Goal: Navigation & Orientation: Find specific page/section

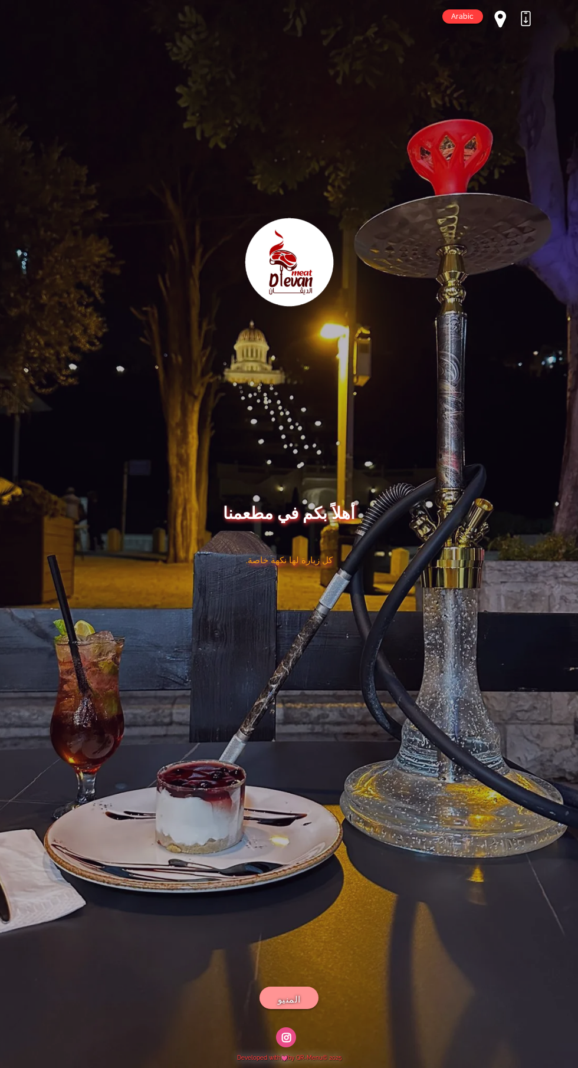
click at [303, 994] on link "المنيو" at bounding box center [288, 998] width 59 height 22
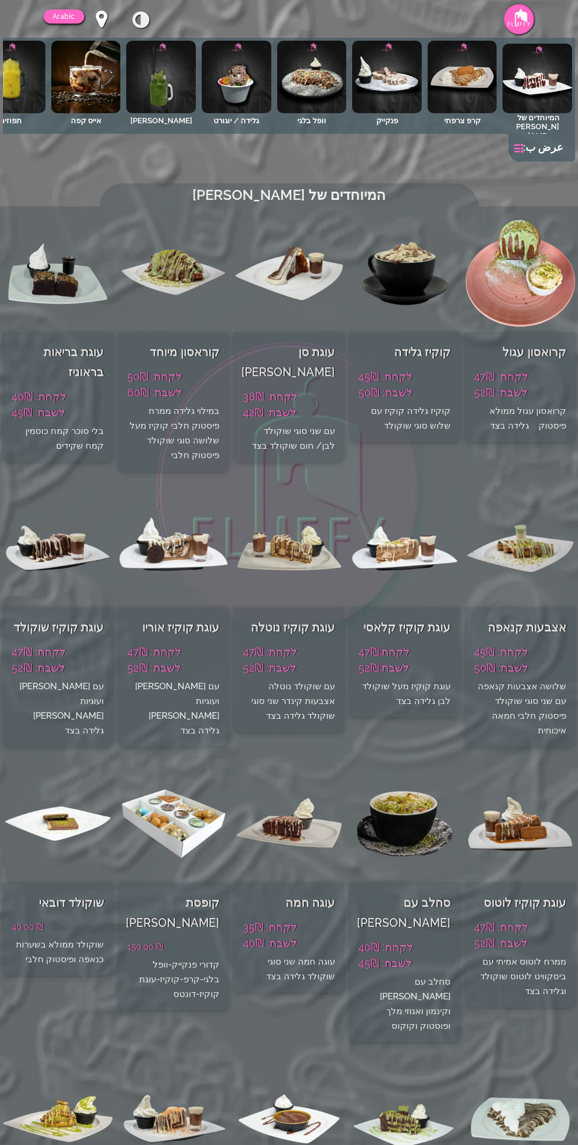
click at [65, 16] on link "Arabic" at bounding box center [64, 16] width 41 height 14
click at [87, 25] on div "كيفية التحميل Arabic Arabic Hebrew" at bounding box center [81, 18] width 75 height 19
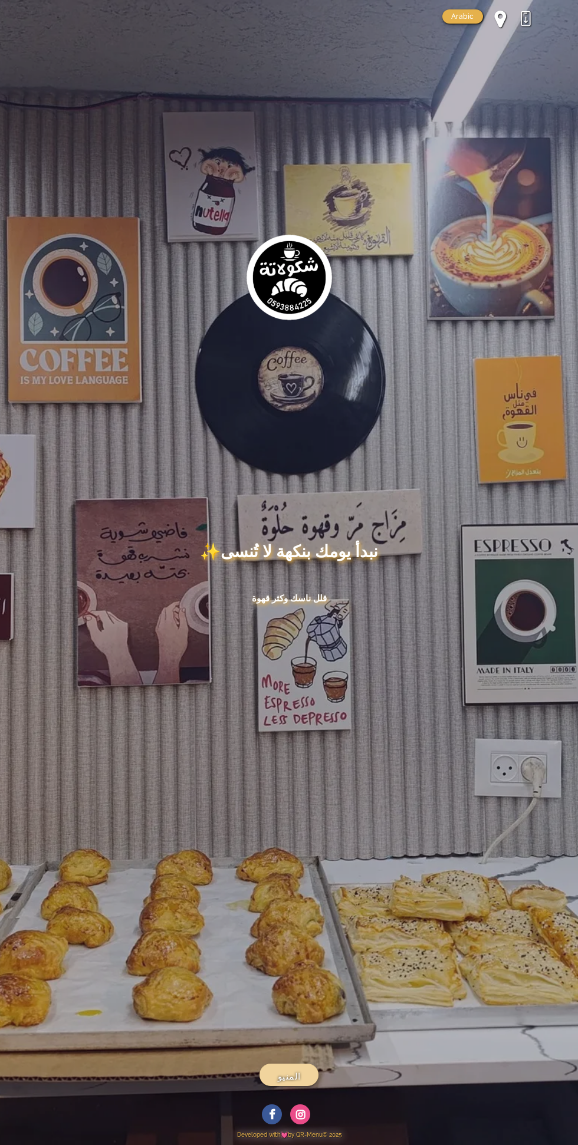
click at [307, 1076] on link "المنيو" at bounding box center [288, 1075] width 59 height 22
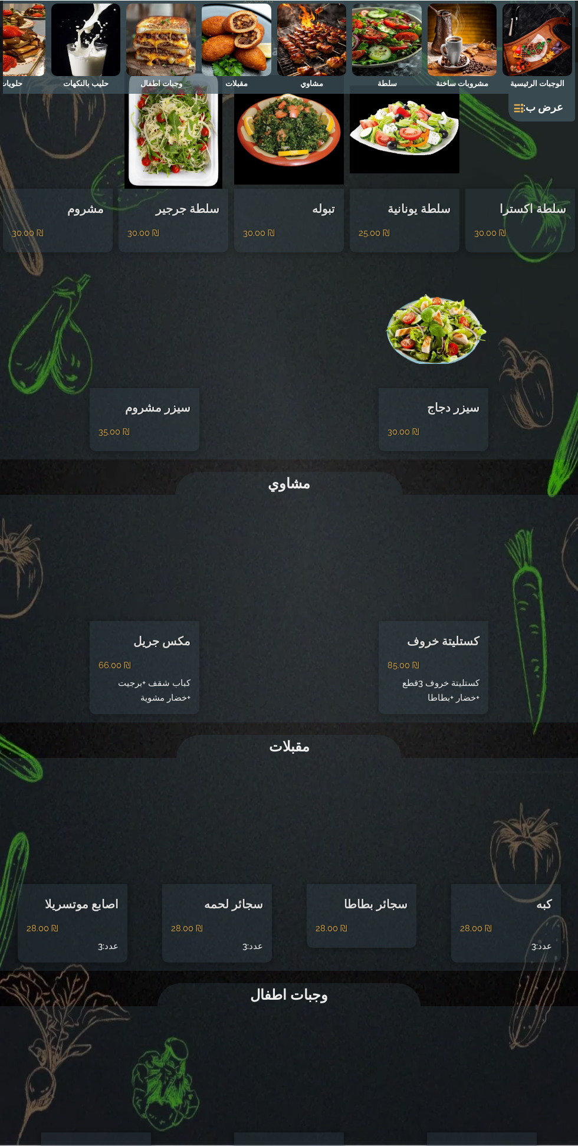
scroll to position [1072, 0]
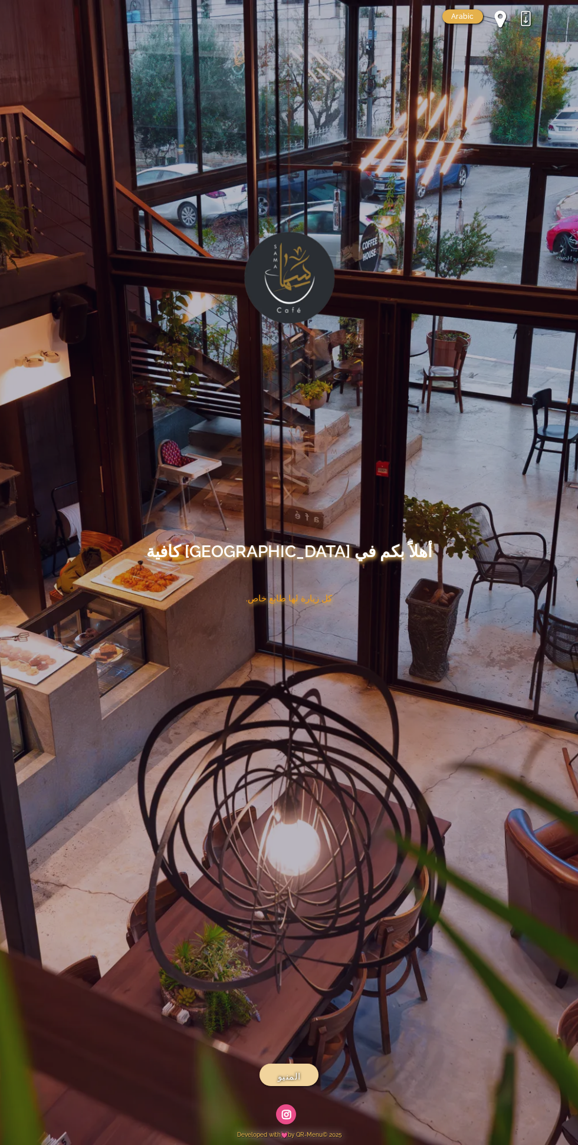
click at [281, 1074] on span "المنيو" at bounding box center [289, 1077] width 23 height 15
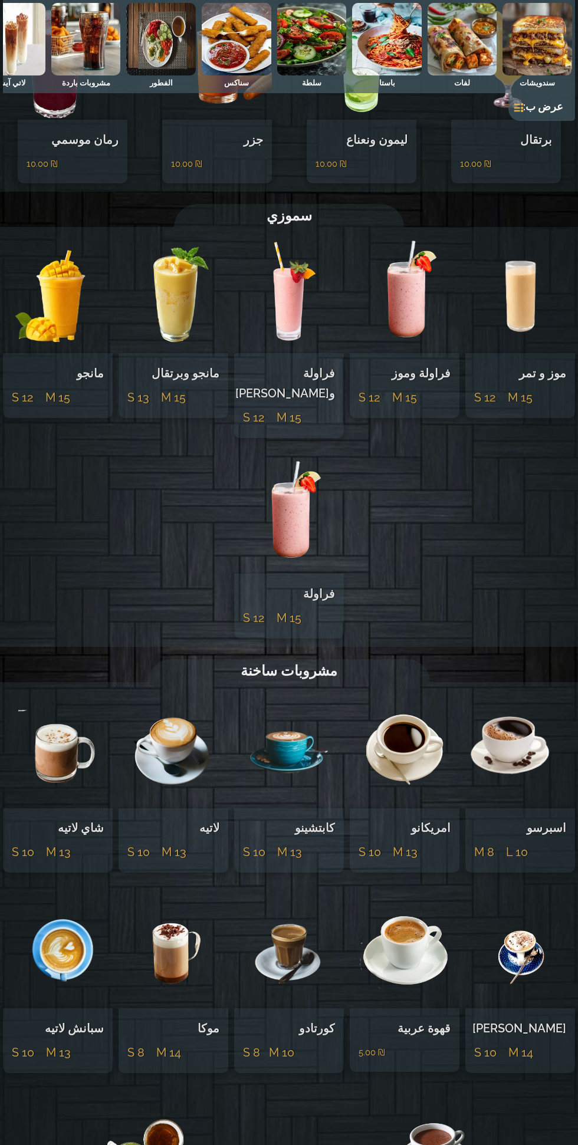
scroll to position [5386, 0]
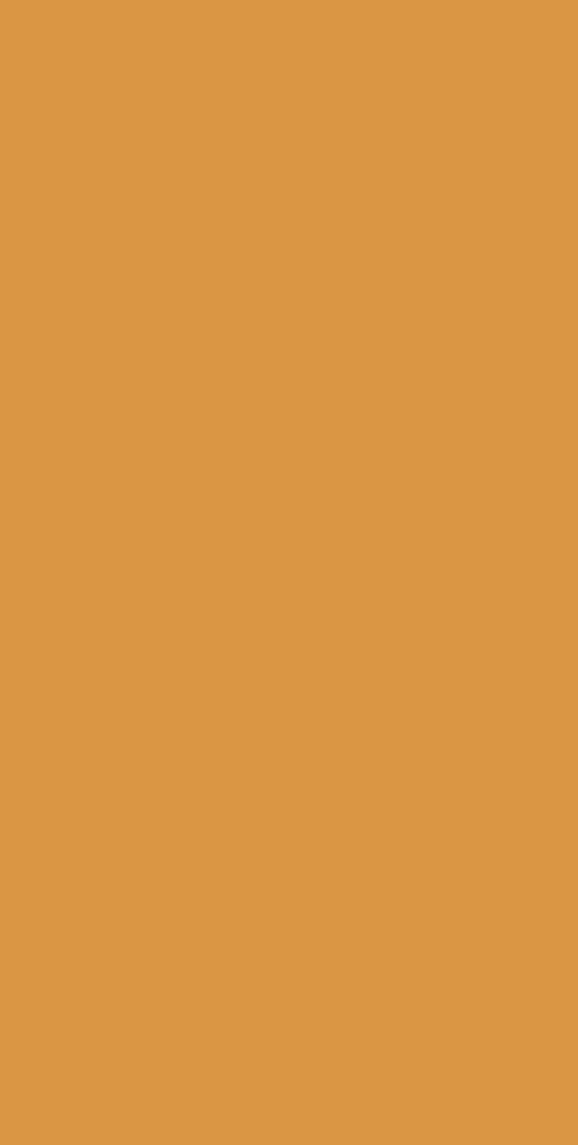
scroll to position [1541, 0]
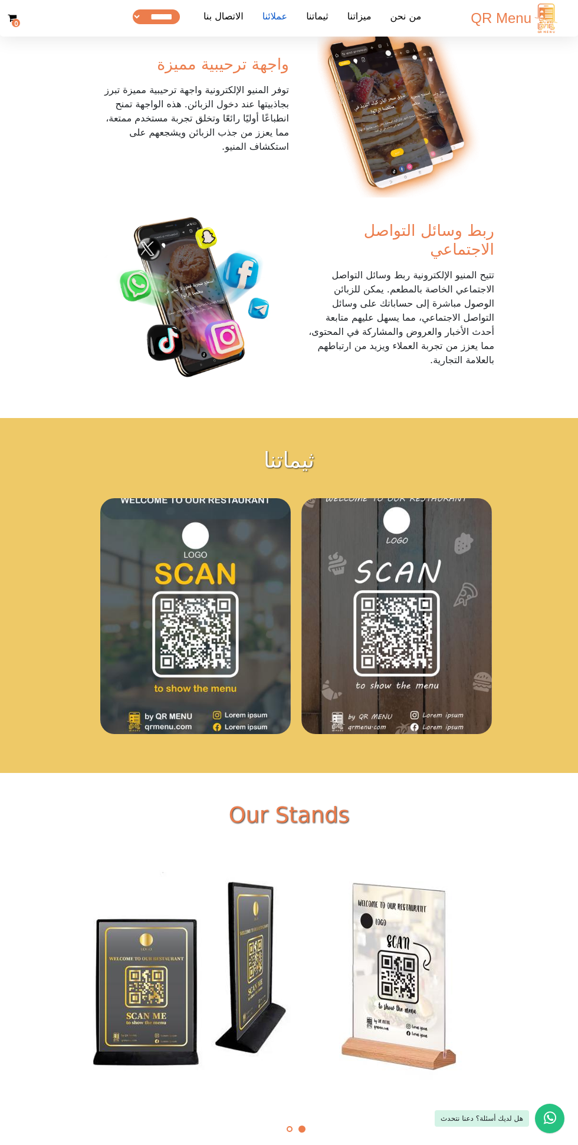
click at [288, 20] on link "عملائنا" at bounding box center [275, 18] width 35 height 18
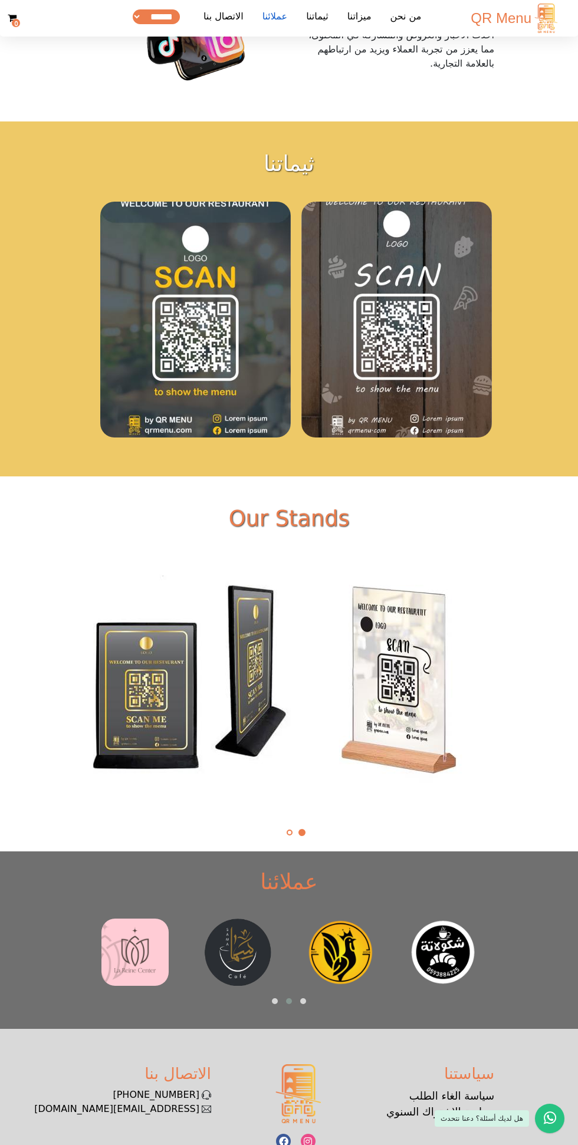
scroll to position [1838, 0]
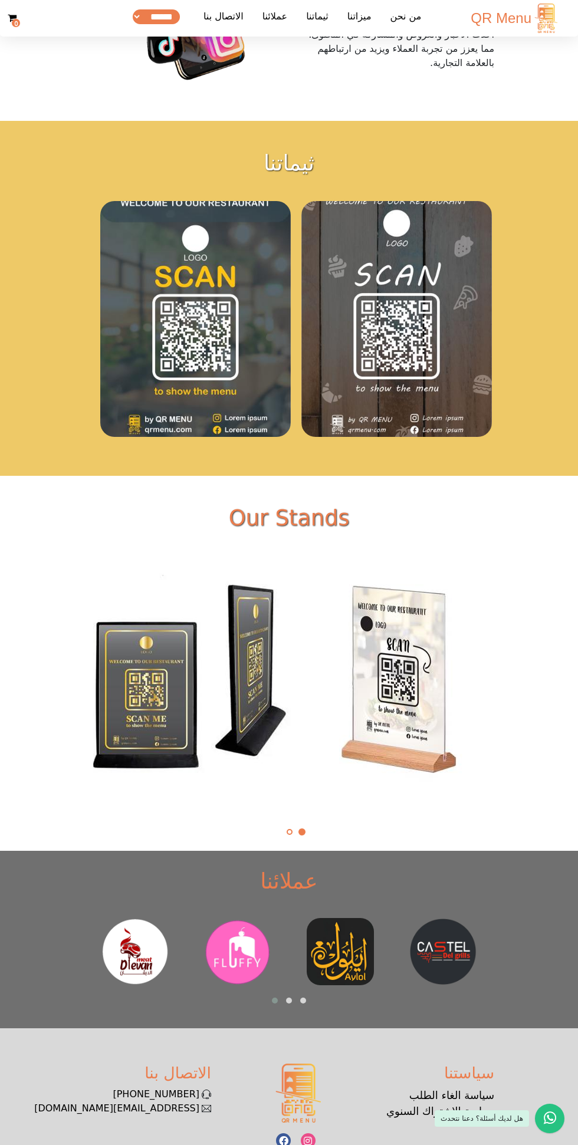
click at [341, 918] on img at bounding box center [340, 951] width 67 height 67
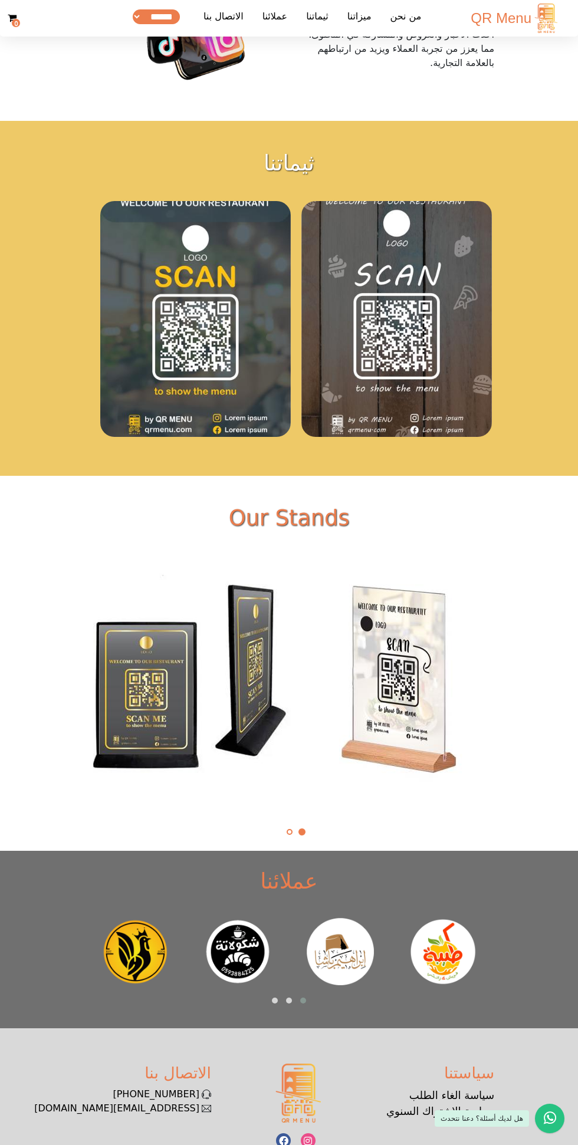
click at [327, 920] on img at bounding box center [340, 951] width 67 height 67
click at [350, 918] on img at bounding box center [340, 951] width 67 height 67
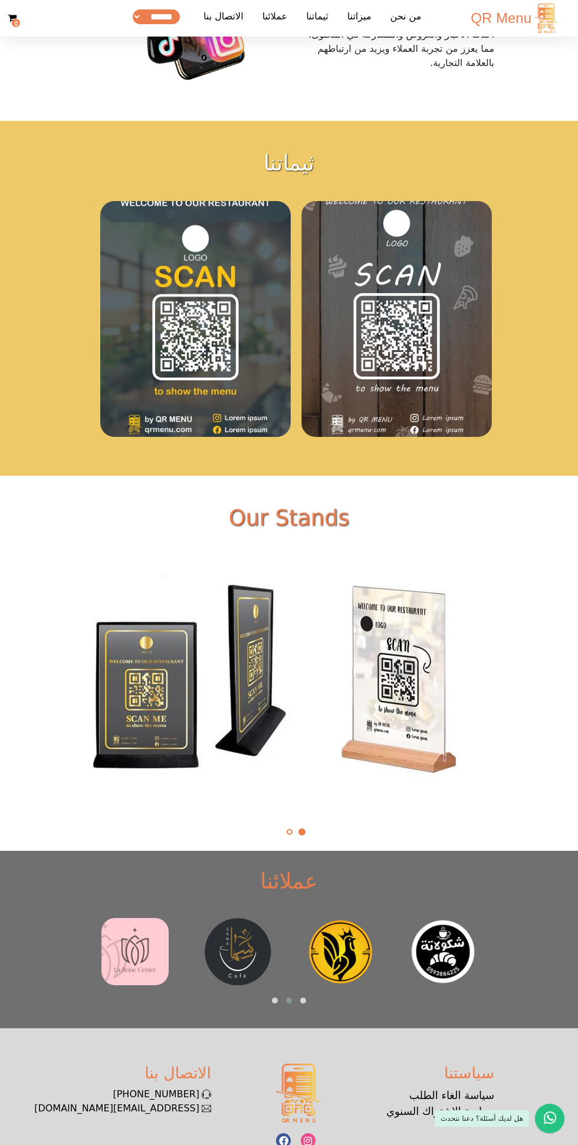
click at [357, 918] on img at bounding box center [340, 951] width 67 height 67
click at [340, 918] on img at bounding box center [340, 951] width 67 height 67
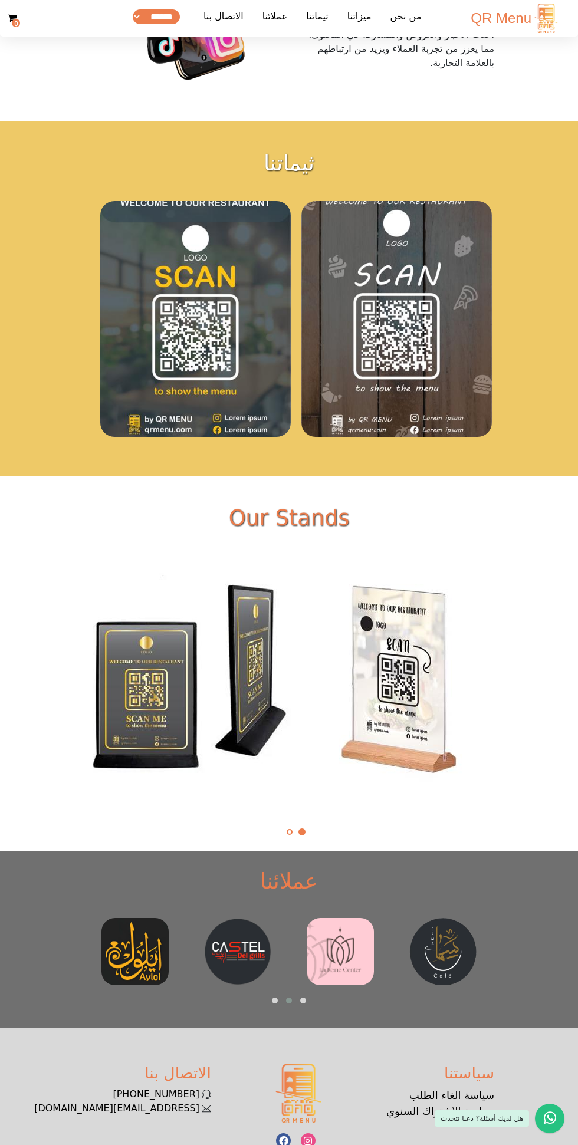
click at [308, 918] on img at bounding box center [340, 951] width 67 height 67
click at [336, 918] on img at bounding box center [340, 951] width 67 height 67
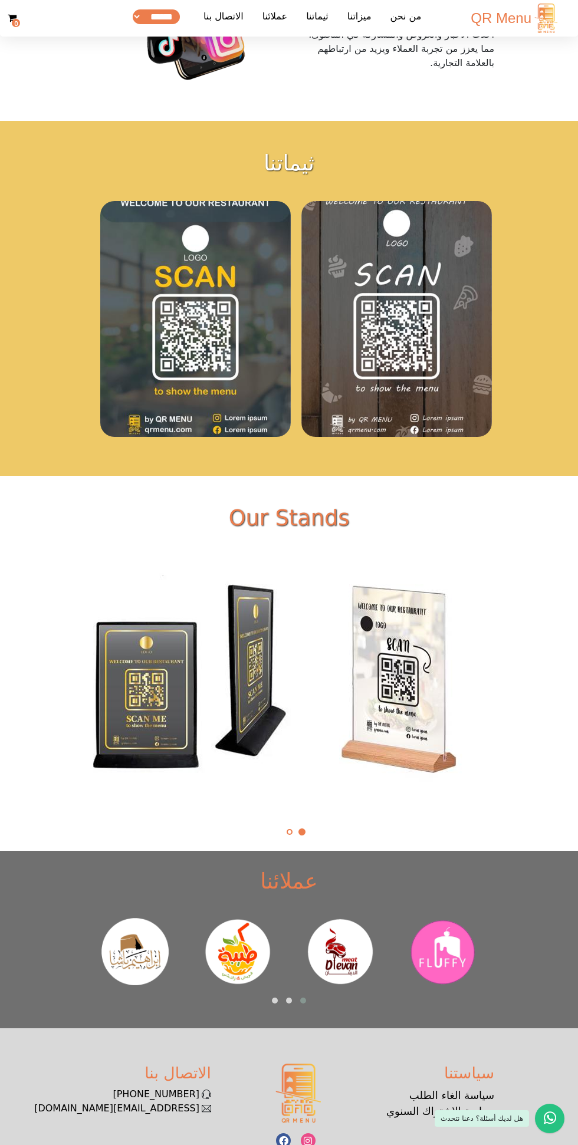
click at [266, 918] on img at bounding box center [237, 951] width 67 height 67
click at [263, 920] on img at bounding box center [237, 951] width 67 height 67
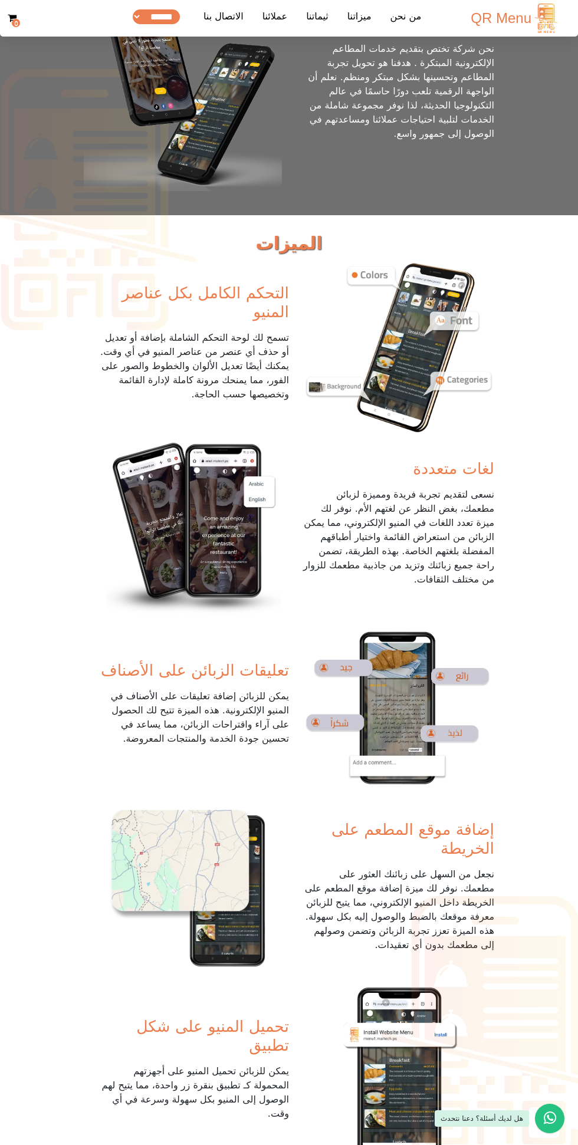
scroll to position [0, 0]
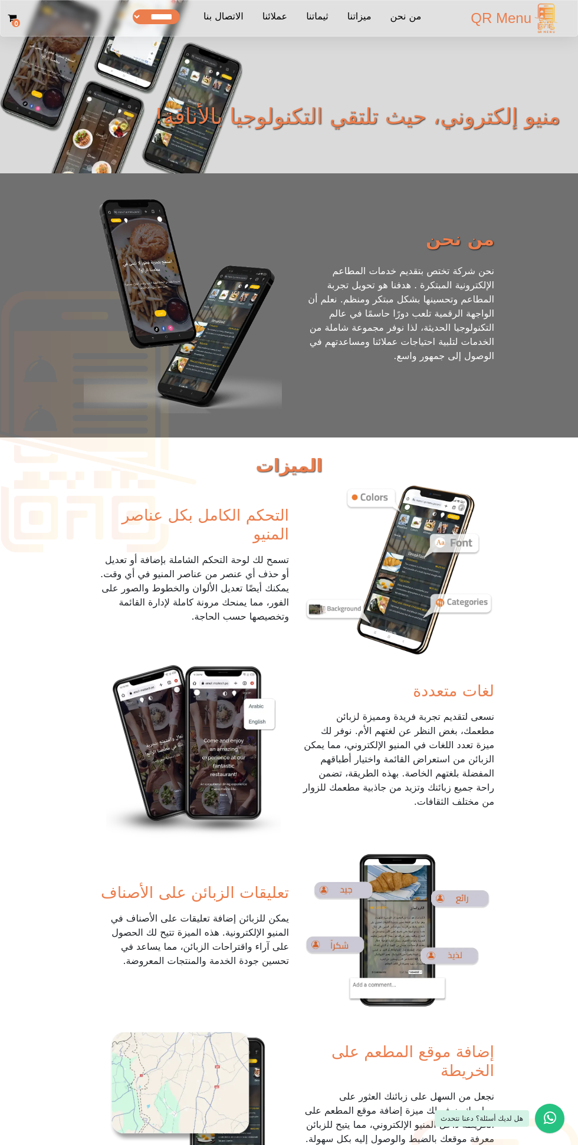
click at [420, 8] on ul "من نحن ميزاتنا ثيماتنا عملائنا الاتصال بنا كيفية التحميل ****** *******" at bounding box center [279, 18] width 303 height 27
click at [417, 18] on link "من نحن" at bounding box center [406, 18] width 41 height 18
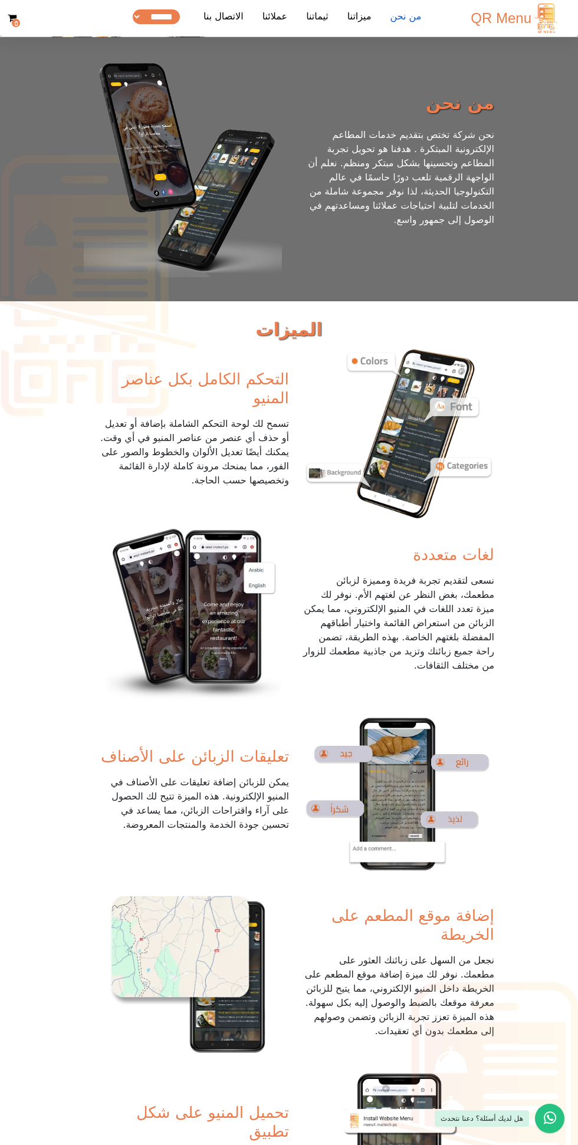
scroll to position [137, 0]
click at [322, 14] on link "ثيماتنا" at bounding box center [317, 18] width 32 height 18
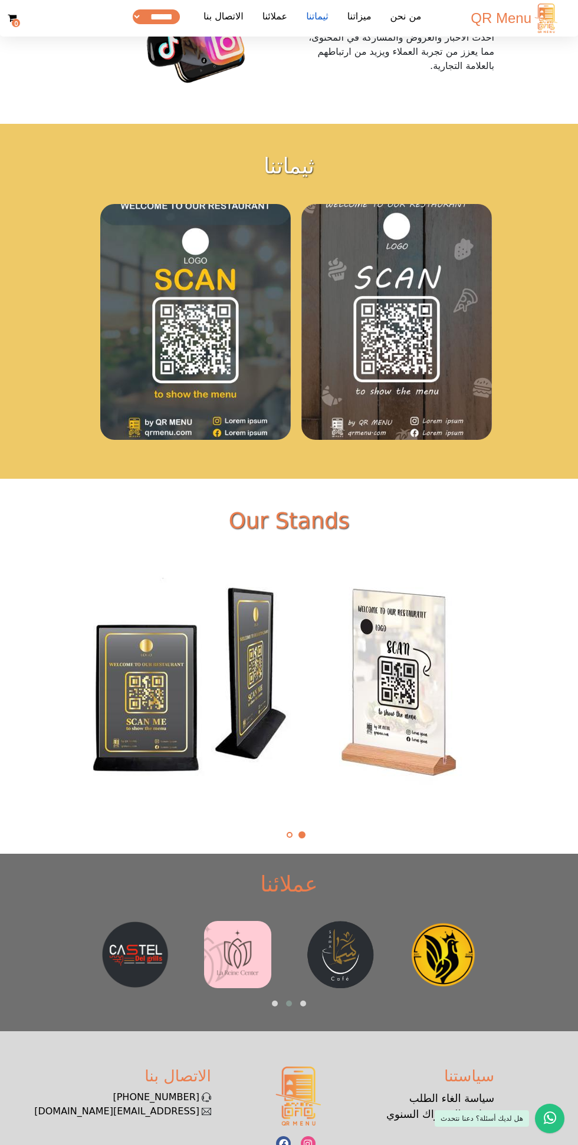
scroll to position [1838, 0]
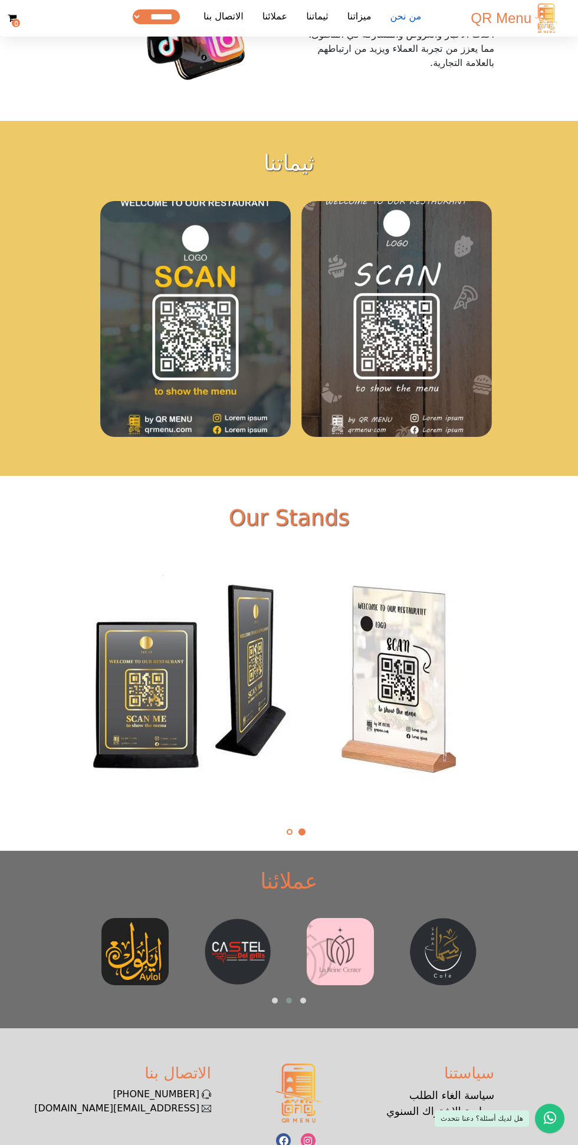
click at [425, 9] on link "من نحن" at bounding box center [406, 18] width 41 height 18
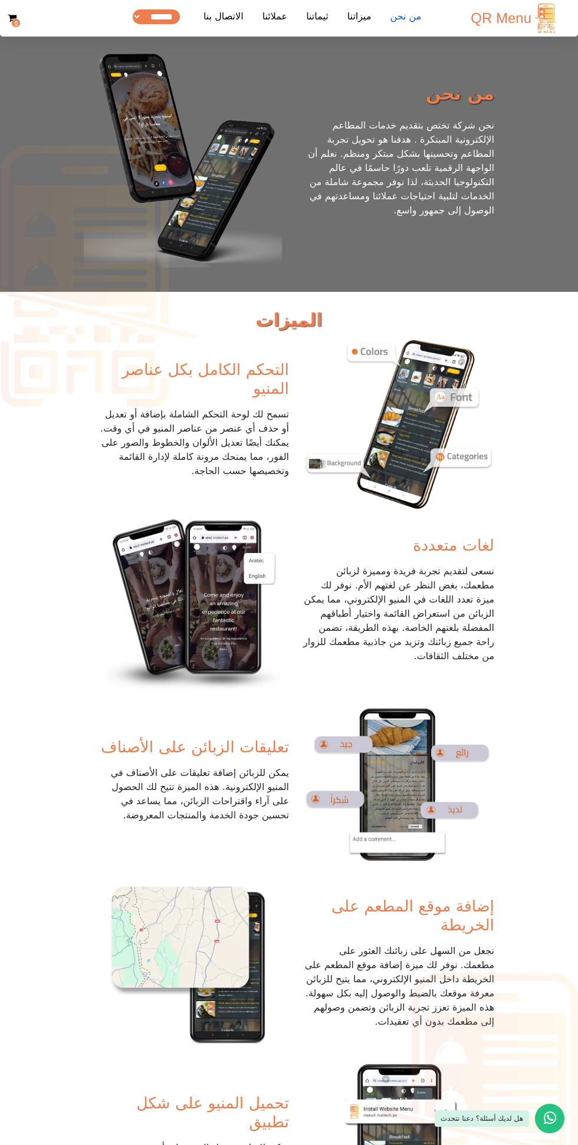
scroll to position [137, 0]
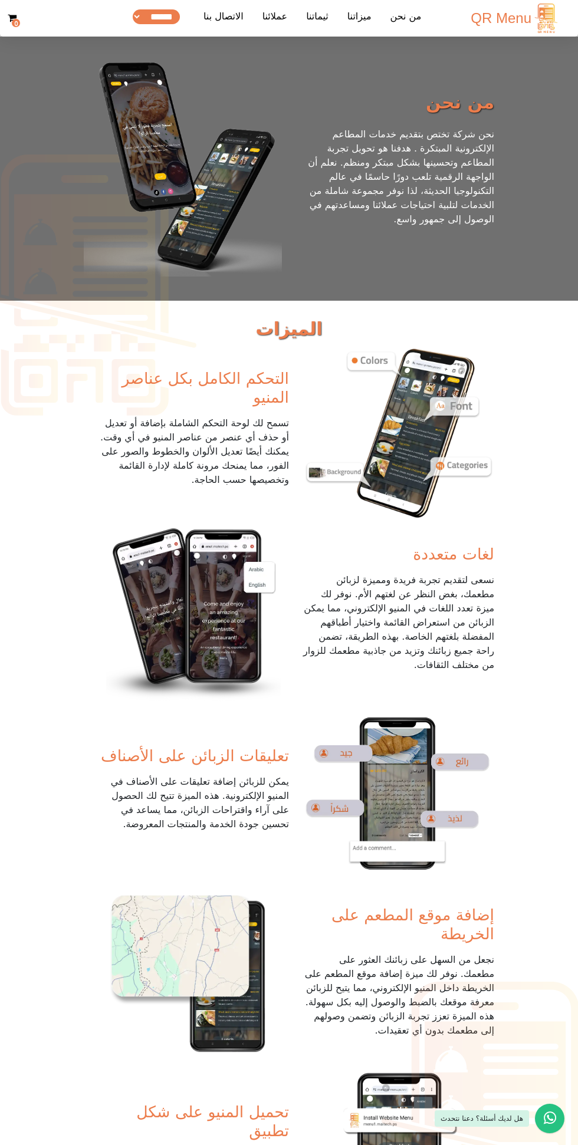
click at [257, 29] on ul "من نحن ميزاتنا ثيماتنا عملائنا الاتصال بنا كيفية التحميل ****** *******" at bounding box center [279, 18] width 303 height 27
click at [248, 14] on link "الاتصال بنا" at bounding box center [224, 18] width 50 height 18
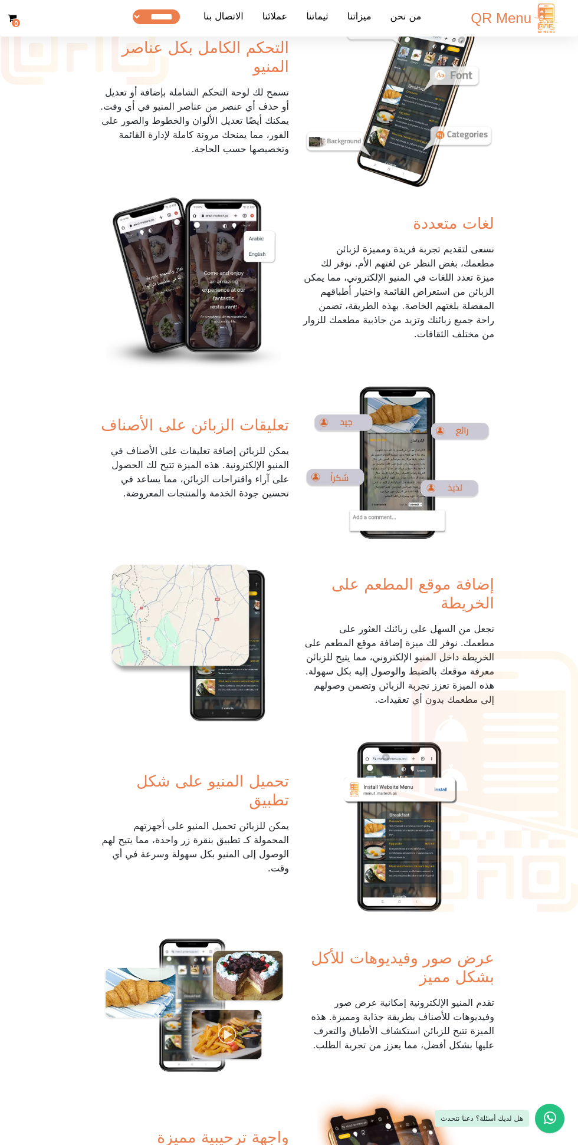
scroll to position [460, 0]
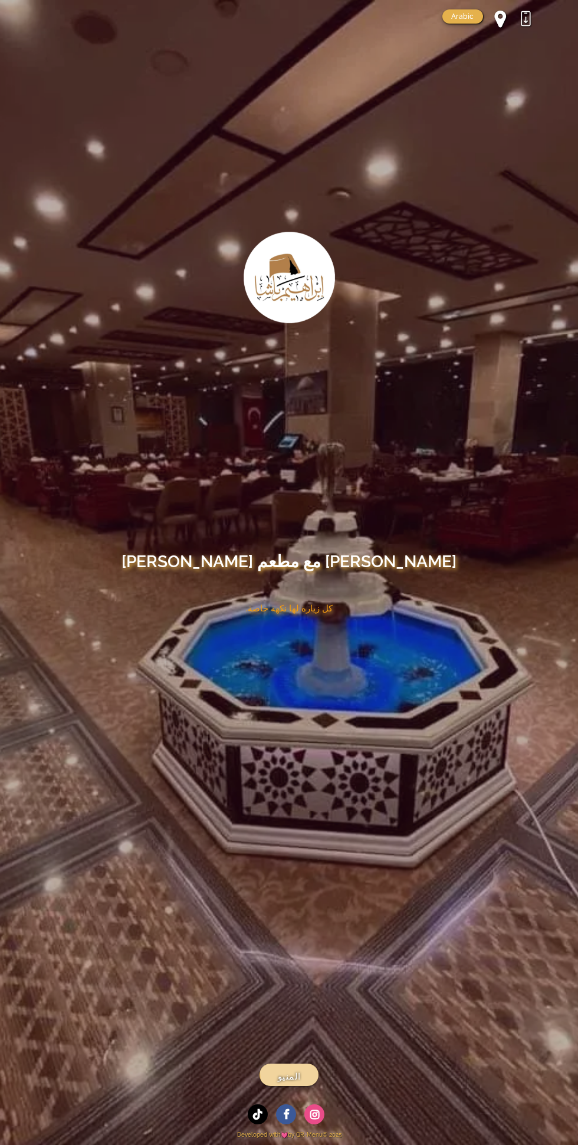
click at [310, 1075] on link "المنيو" at bounding box center [288, 1075] width 59 height 22
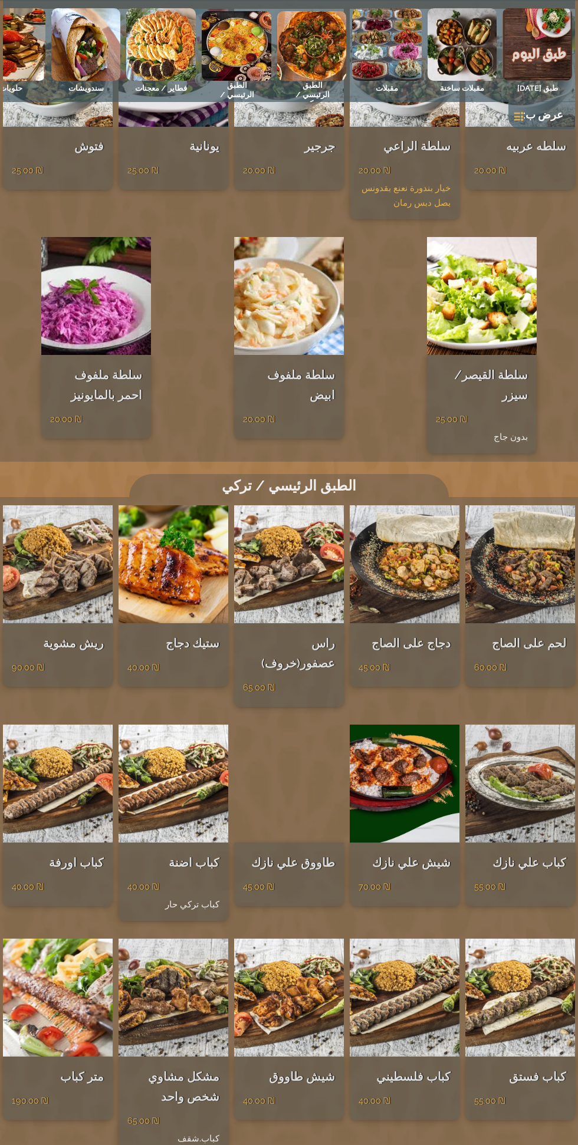
scroll to position [1822, 0]
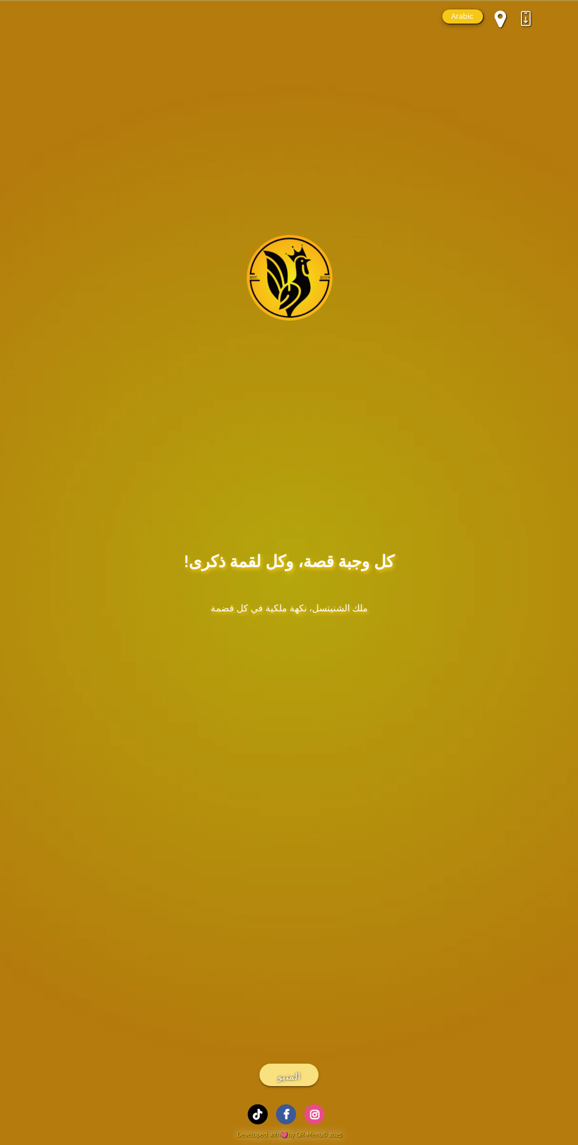
click at [304, 1085] on link "المنيو" at bounding box center [288, 1075] width 59 height 22
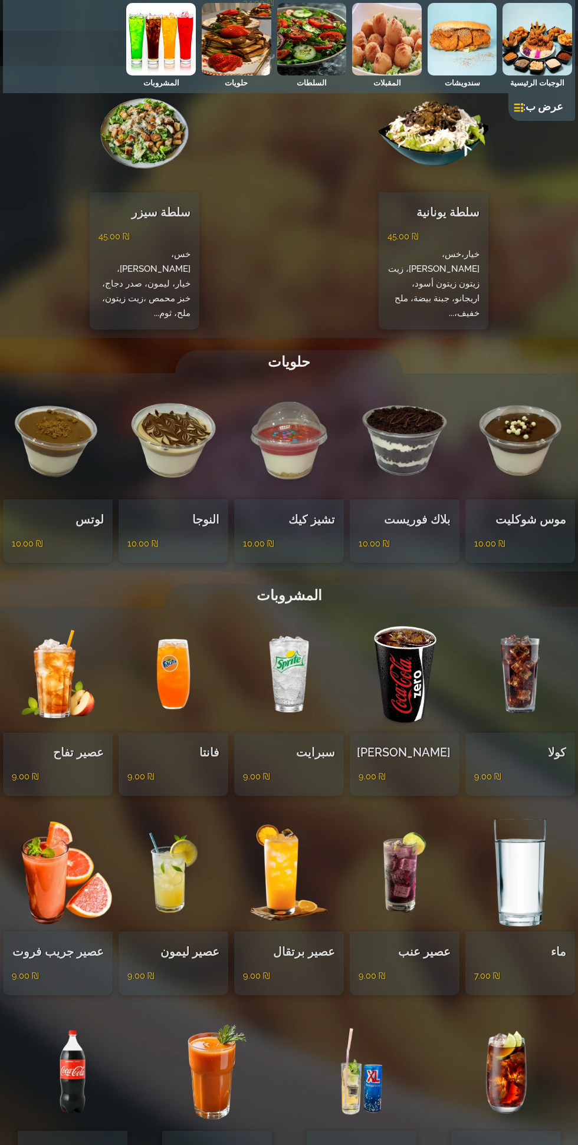
scroll to position [2035, 0]
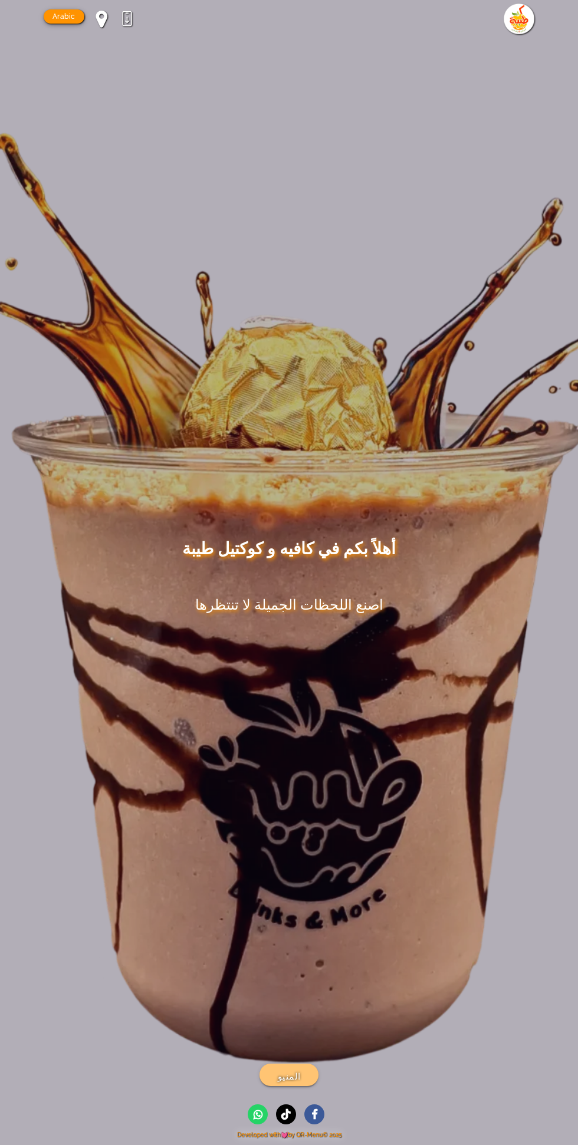
click at [292, 1070] on span "المنيو" at bounding box center [289, 1077] width 23 height 15
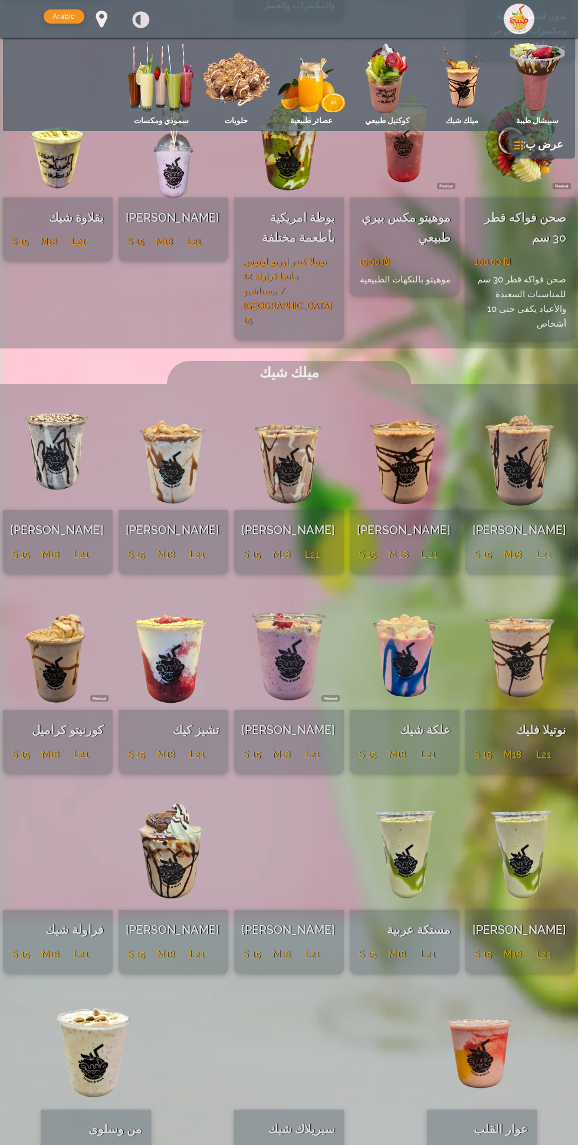
scroll to position [379, 0]
